Goal: Check status: Check status

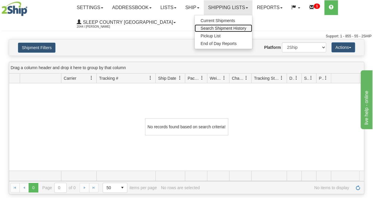
click at [228, 27] on span "Search Shipment History" at bounding box center [223, 28] width 46 height 5
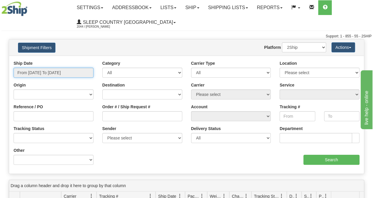
click at [68, 68] on input "From 09/22/2025 To 09/23/2025" at bounding box center [54, 73] width 80 height 10
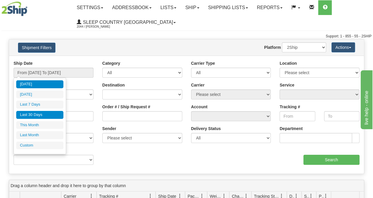
click at [37, 113] on li "Last 30 Days" at bounding box center [39, 115] width 47 height 8
type input "From 08/25/2025 To 09/23/2025"
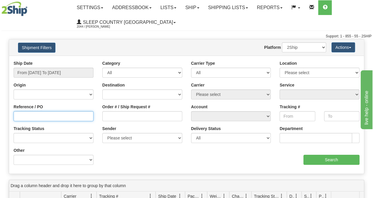
click at [34, 119] on input "Reference / PO" at bounding box center [54, 116] width 80 height 10
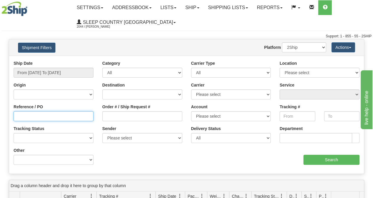
paste input "9000I108715"
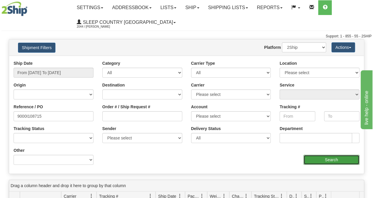
click at [335, 163] on input "Search" at bounding box center [331, 160] width 56 height 10
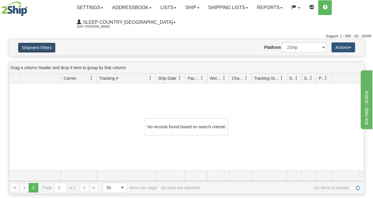
click at [40, 49] on button "Shipment Filters" at bounding box center [36, 48] width 37 height 10
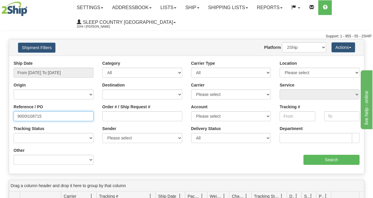
click at [50, 114] on input "9000I108715" at bounding box center [54, 116] width 80 height 10
type input "9"
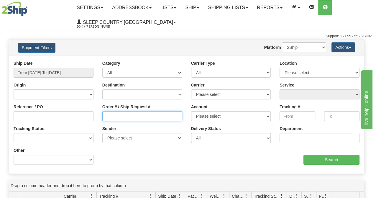
click at [107, 116] on input "Order # / Ship Request #" at bounding box center [142, 116] width 80 height 10
paste input "9000I108715"
type input "9000I108715"
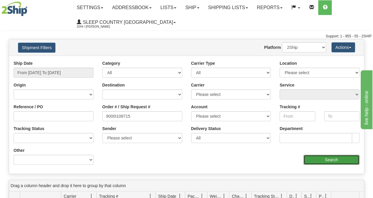
click at [318, 159] on input "Search" at bounding box center [331, 160] width 56 height 10
